Goal: Ask a question

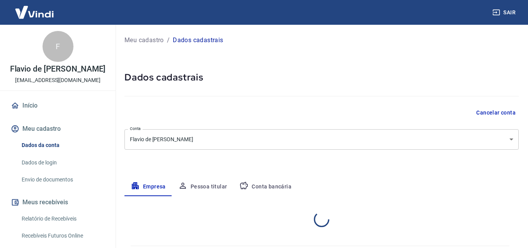
select select "SP"
select select "business"
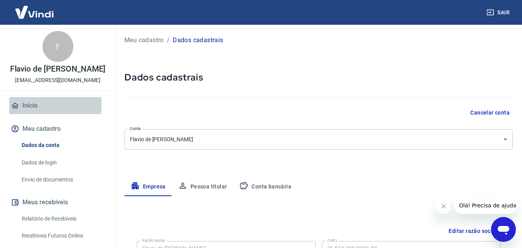
click at [29, 104] on link "Início" at bounding box center [57, 105] width 97 height 17
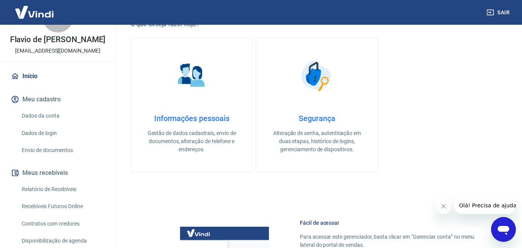
scroll to position [155, 0]
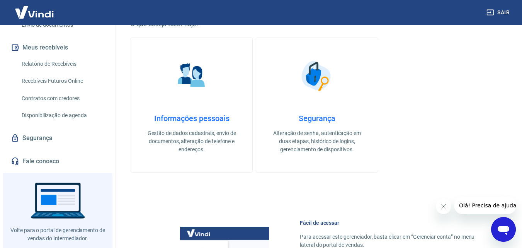
click at [63, 61] on link "Relatório de Recebíveis" at bounding box center [63, 64] width 88 height 16
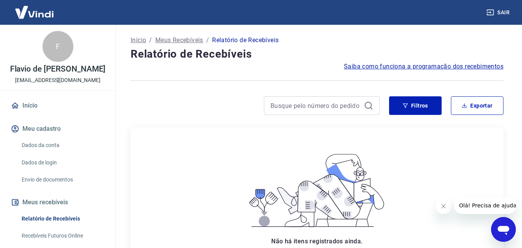
click at [40, 180] on link "Envio de documentos" at bounding box center [63, 180] width 88 height 16
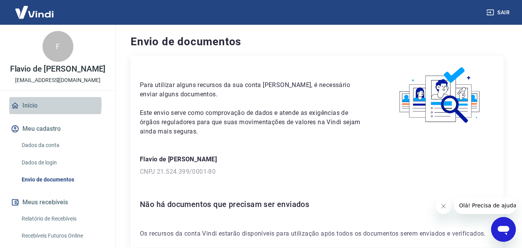
click at [32, 104] on link "Início" at bounding box center [57, 105] width 97 height 17
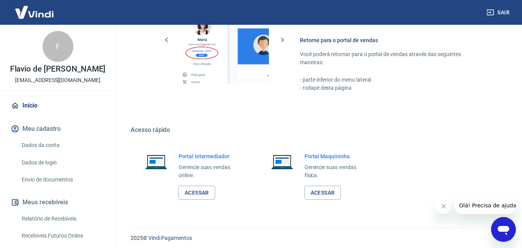
scroll to position [464, 0]
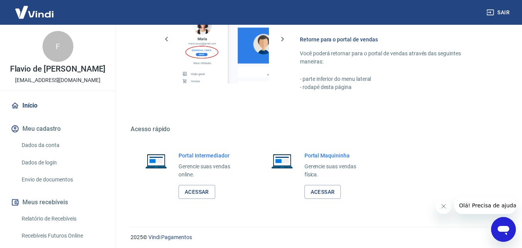
click at [496, 223] on div "Abrir janela de mensagens" at bounding box center [503, 229] width 23 height 23
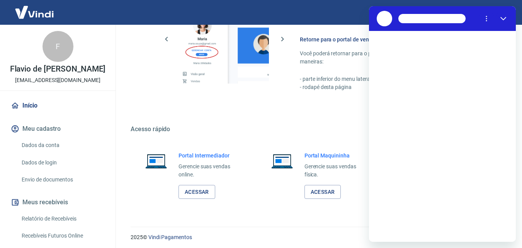
scroll to position [0, 0]
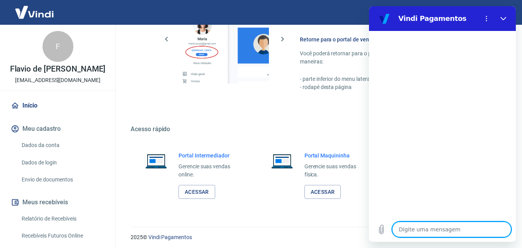
click at [434, 231] on textarea at bounding box center [451, 229] width 119 height 15
type textarea "b"
type textarea "x"
type textarea "bo"
type textarea "x"
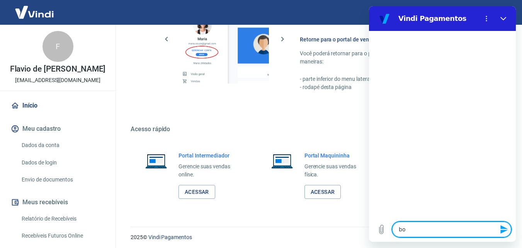
type textarea "boa"
type textarea "x"
type textarea "boa"
type textarea "x"
type textarea "boa t"
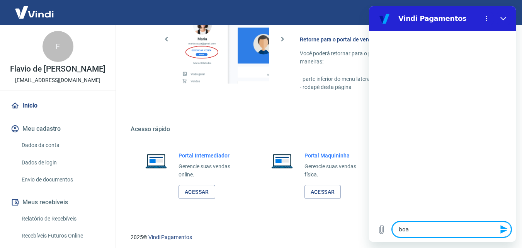
type textarea "x"
type textarea "boa ta"
type textarea "x"
type textarea "boa tar"
type textarea "x"
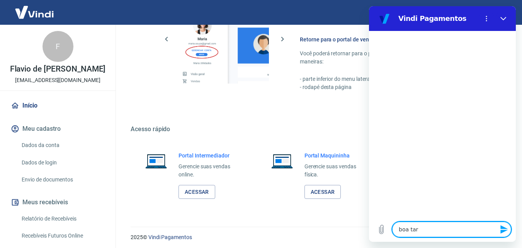
type textarea "boa tard"
type textarea "x"
type textarea "boa tarde"
type textarea "x"
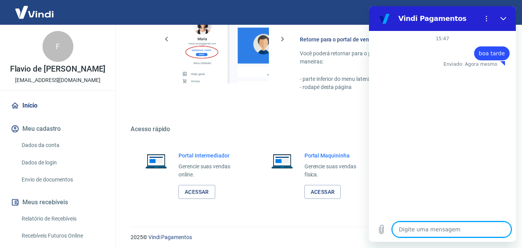
type textarea "l"
type textarea "x"
type textarea "li"
type textarea "x"
type textarea "lib"
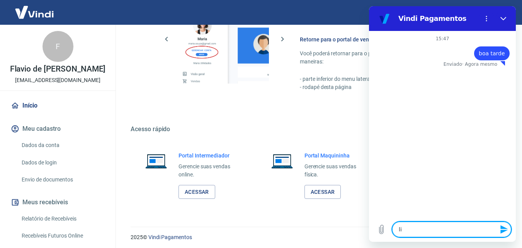
type textarea "x"
type textarea "libe"
type textarea "x"
type textarea "liber"
type textarea "x"
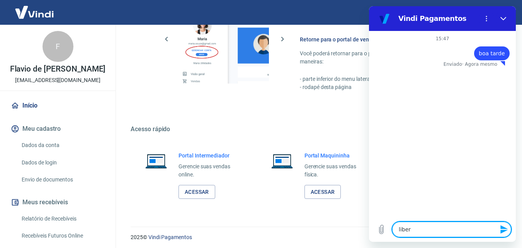
type textarea "libera"
type textarea "x"
type textarea "liberaç"
type textarea "x"
type textarea "liberaçã"
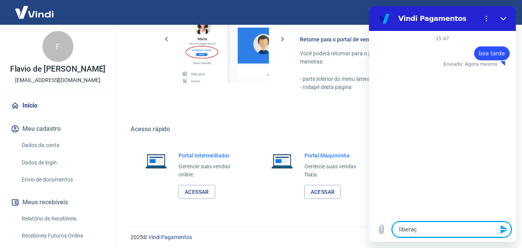
type textarea "x"
type textarea "liberação"
type textarea "x"
type textarea "liberação"
type textarea "x"
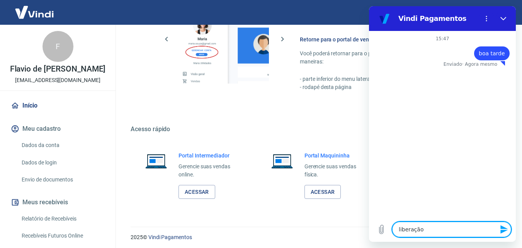
type textarea "liberação d"
type textarea "x"
type textarea "liberação da"
type textarea "x"
type textarea "liberação da"
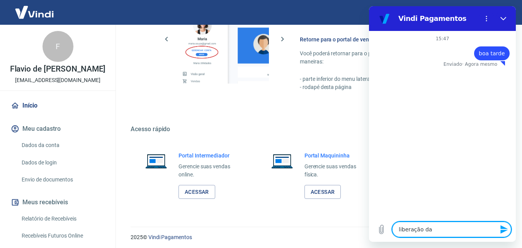
type textarea "x"
type textarea "liberação da c"
type textarea "x"
type textarea "liberação da co"
type textarea "x"
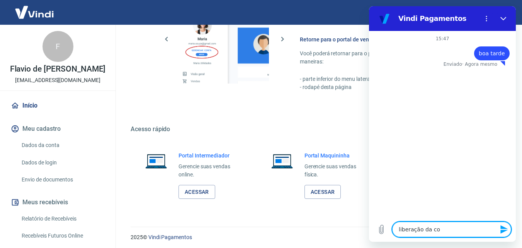
type textarea "liberação da con"
type textarea "x"
type textarea "liberação da cont"
type textarea "x"
type textarea "liberação da conta"
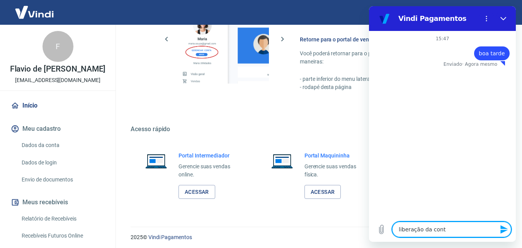
type textarea "x"
type textarea "liberação da conta"
type textarea "x"
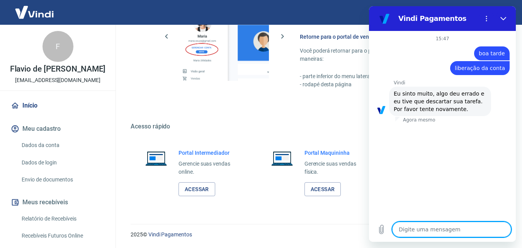
click at [426, 232] on textarea at bounding box center [451, 229] width 119 height 15
type textarea "P"
type textarea "x"
type textarea "Pr"
type textarea "x"
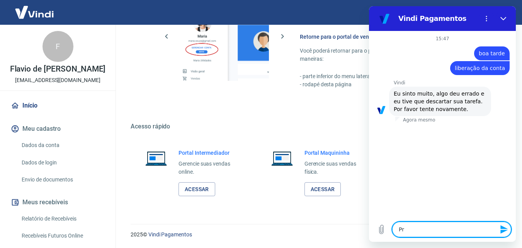
type textarea "Pre"
type textarea "x"
type textarea "Prec"
type textarea "x"
type textarea "Preci"
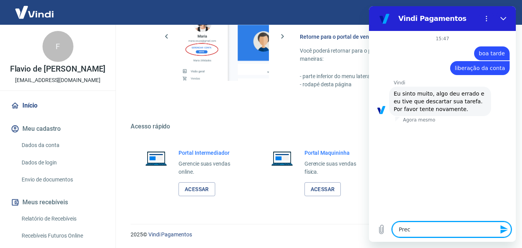
type textarea "x"
type textarea "Precis"
type textarea "x"
type textarea "Preciso"
type textarea "x"
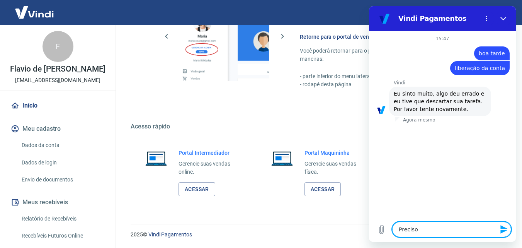
type textarea "Preciso"
type textarea "x"
type textarea "Preciso d"
type textarea "x"
type textarea "Preciso de"
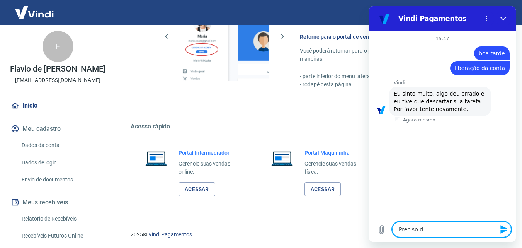
type textarea "x"
type textarea "Preciso de"
type textarea "x"
type textarea "Preciso de a"
type textarea "x"
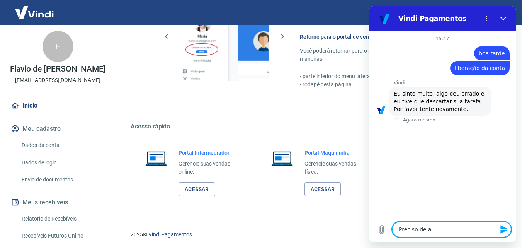
type textarea "Preciso de aj"
type textarea "x"
type textarea "Preciso de aju"
type textarea "x"
type textarea "Preciso de ajud"
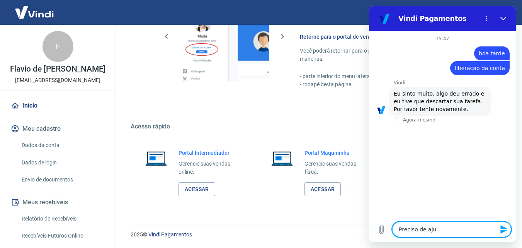
type textarea "x"
type textarea "Preciso de ajuda"
type textarea "x"
type textarea "Preciso de ajuda"
type textarea "x"
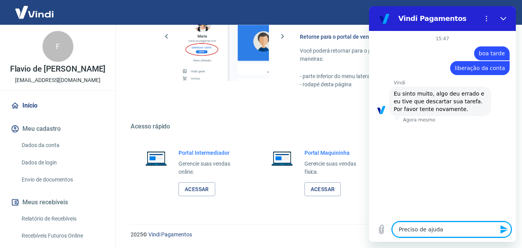
type textarea "Preciso de ajuda c"
type textarea "x"
type textarea "Preciso de ajuda co"
type textarea "x"
type textarea "Preciso de ajuda com"
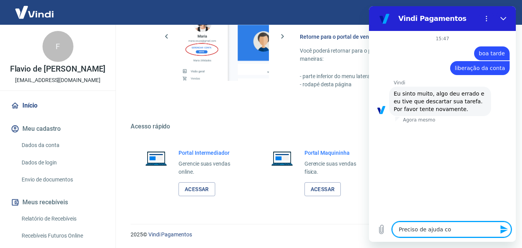
type textarea "x"
type textarea "Preciso de ajuda com"
type textarea "x"
type textarea "Preciso de ajuda com a"
type textarea "x"
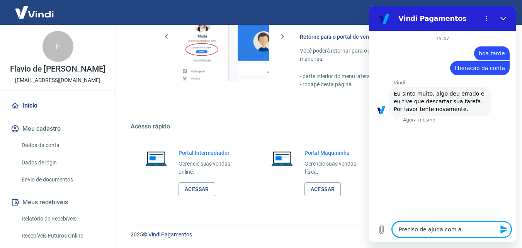
type textarea "Preciso de ajuda com a"
type textarea "x"
type textarea "Preciso de ajuda com a l"
type textarea "x"
type textarea "Preciso de ajuda com a li"
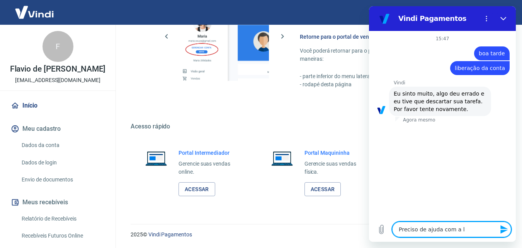
type textarea "x"
type textarea "Preciso de ajuda com a lib"
type textarea "x"
type textarea "Preciso de ajuda com a libe"
type textarea "x"
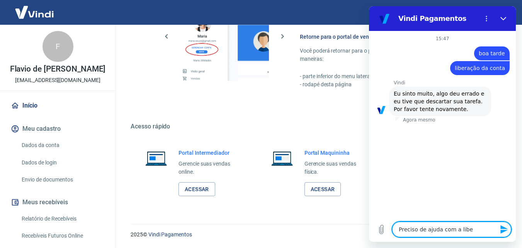
type textarea "Preciso de ajuda com a liber"
type textarea "x"
type textarea "Preciso de ajuda com a libera"
type textarea "x"
type textarea "Preciso de ajuda com a liberaç"
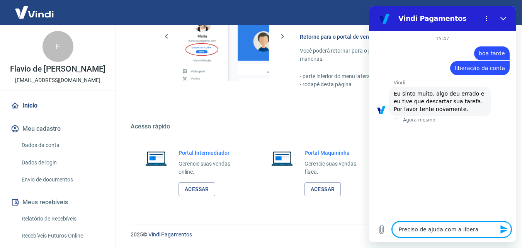
type textarea "x"
type textarea "Preciso de ajuda com a liberaçã"
type textarea "x"
type textarea "Preciso de ajuda com a liberação"
type textarea "x"
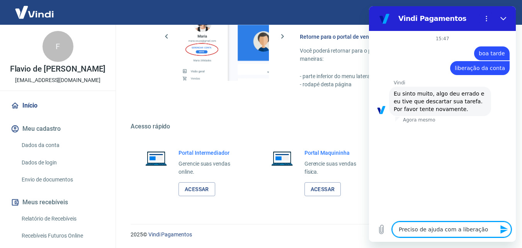
type textarea "Preciso de ajuda com a liberação"
type textarea "x"
type textarea "Preciso de ajuda com a liberação d"
type textarea "x"
type textarea "Preciso de ajuda com a liberação da"
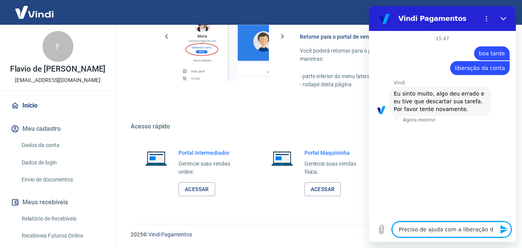
type textarea "x"
type textarea "Preciso de ajuda com a liberação da"
type textarea "x"
type textarea "Preciso de ajuda com a liberação da c"
type textarea "x"
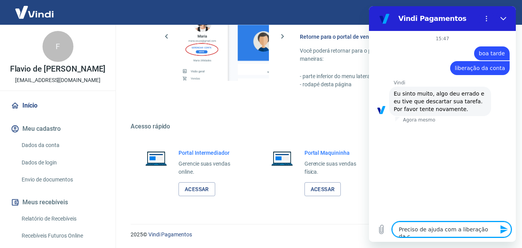
type textarea "Preciso de ajuda com a liberação da co"
type textarea "x"
type textarea "Preciso de ajuda com a liberação da con"
type textarea "x"
type textarea "Preciso de ajuda com a liberação da cont"
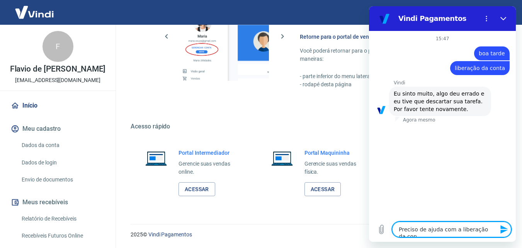
type textarea "x"
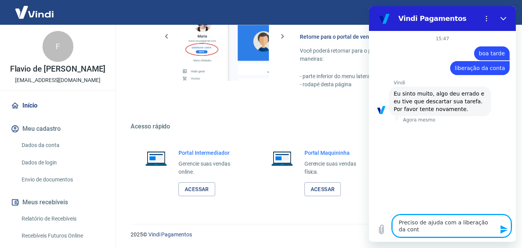
type textarea "Preciso de ajuda com a liberação da conta"
type textarea "x"
type textarea "Preciso de ajuda com a liberação da conta"
type textarea "x"
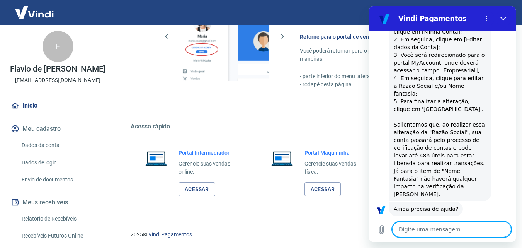
scroll to position [186, 0]
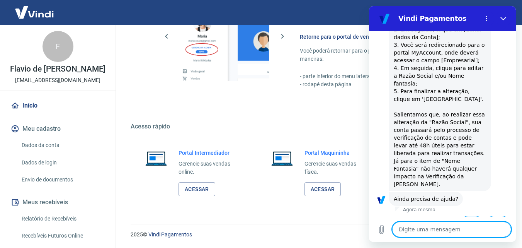
click at [471, 216] on button "Sim" at bounding box center [472, 223] width 22 height 15
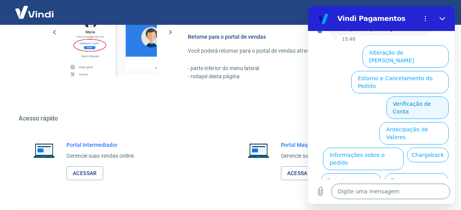
scroll to position [603, 0]
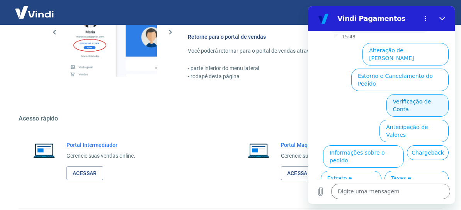
click at [400, 94] on button "Verificação de Conta" at bounding box center [418, 105] width 62 height 22
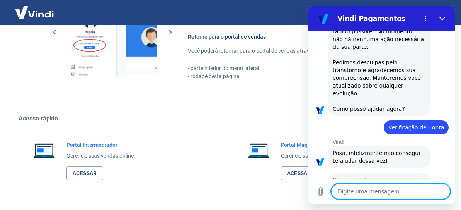
scroll to position [522, 0]
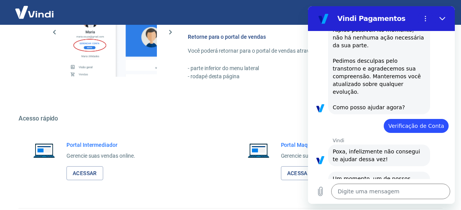
click at [432, 143] on div "Vindi diz: [PERSON_NAME], infelizmente não consegui te ajudar dessa vez!" at bounding box center [384, 154] width 141 height 22
click at [448, 52] on div "Vindi diz: [PERSON_NAME], [PERSON_NAME]. Identificamos uma instabilidade que im…" at bounding box center [384, 6] width 141 height 216
type textarea "x"
